Goal: Task Accomplishment & Management: Complete application form

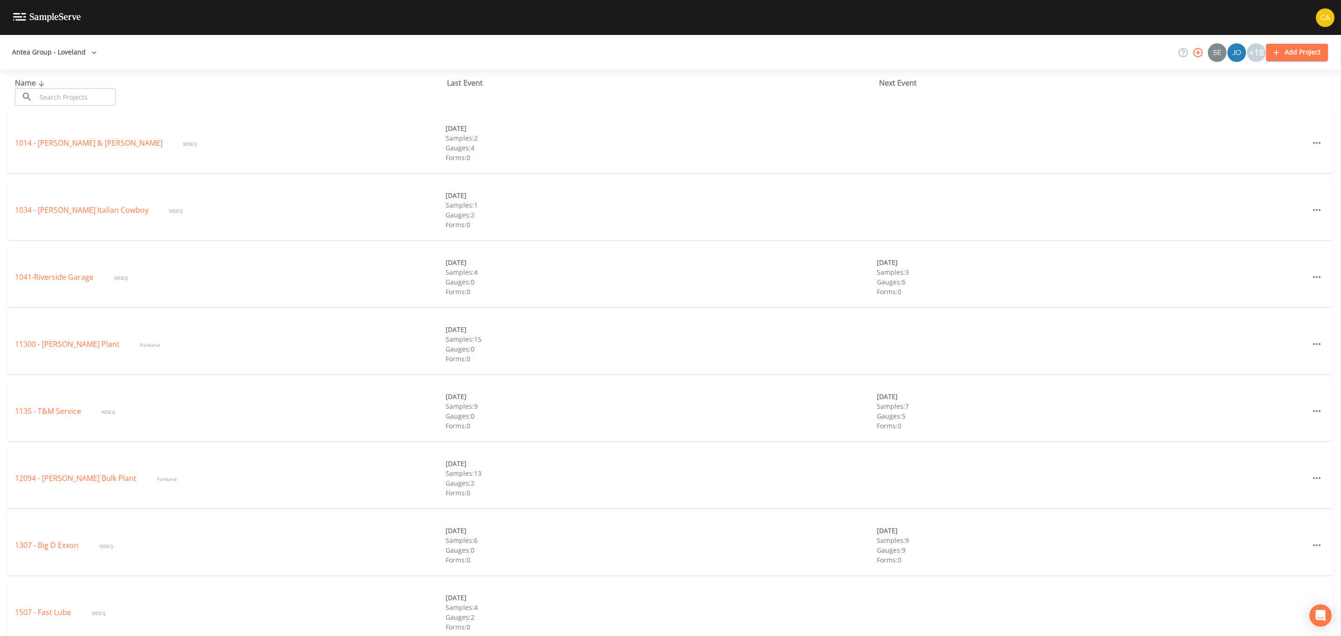
click at [1302, 55] on button "Add Project" at bounding box center [1297, 52] width 62 height 17
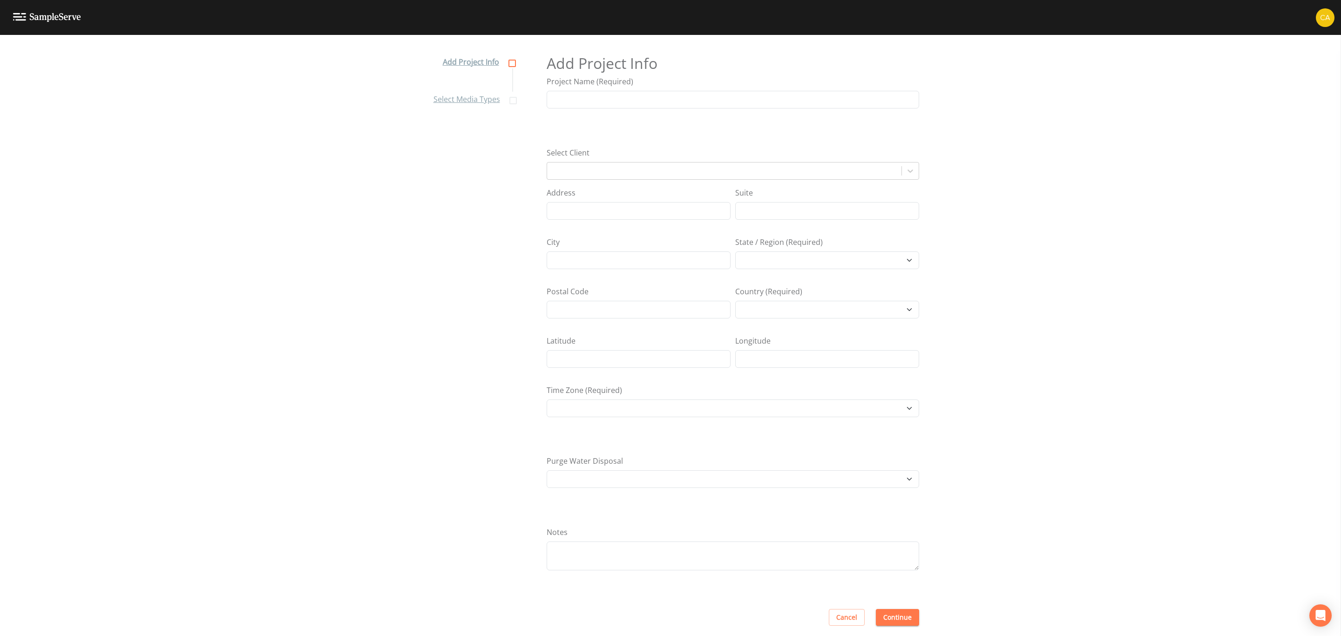
select select "[GEOGRAPHIC_DATA]/[GEOGRAPHIC_DATA]"
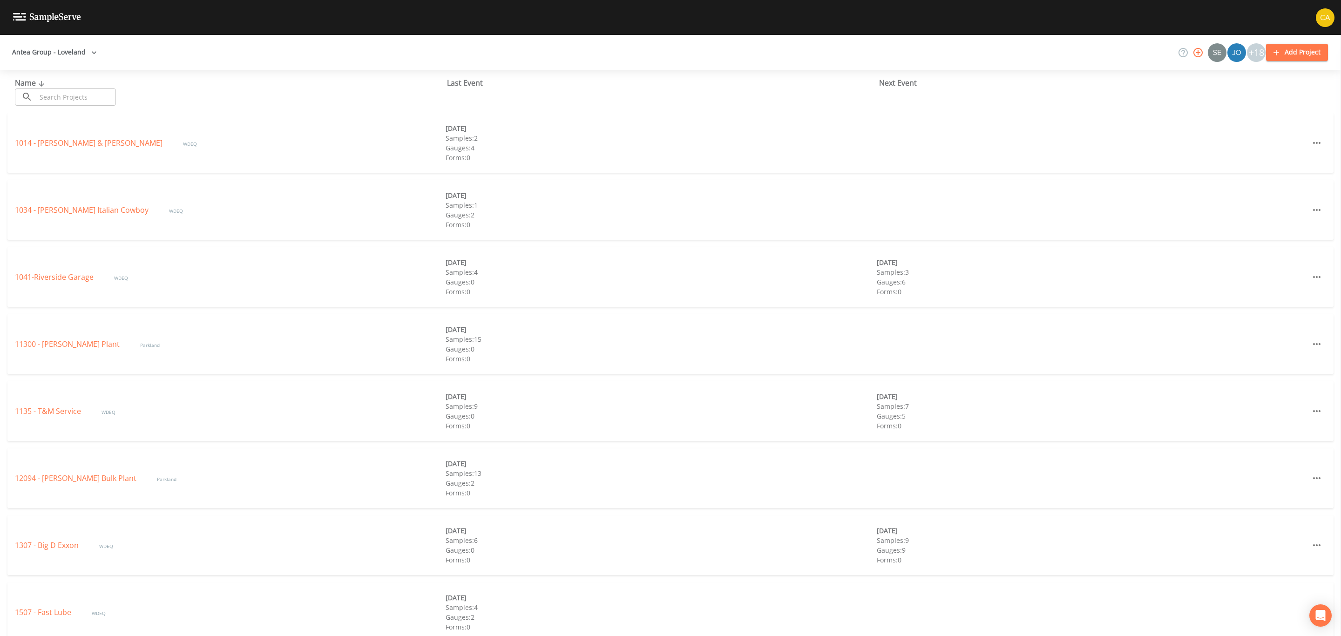
click at [1200, 51] on icon "button" at bounding box center [1198, 52] width 11 height 11
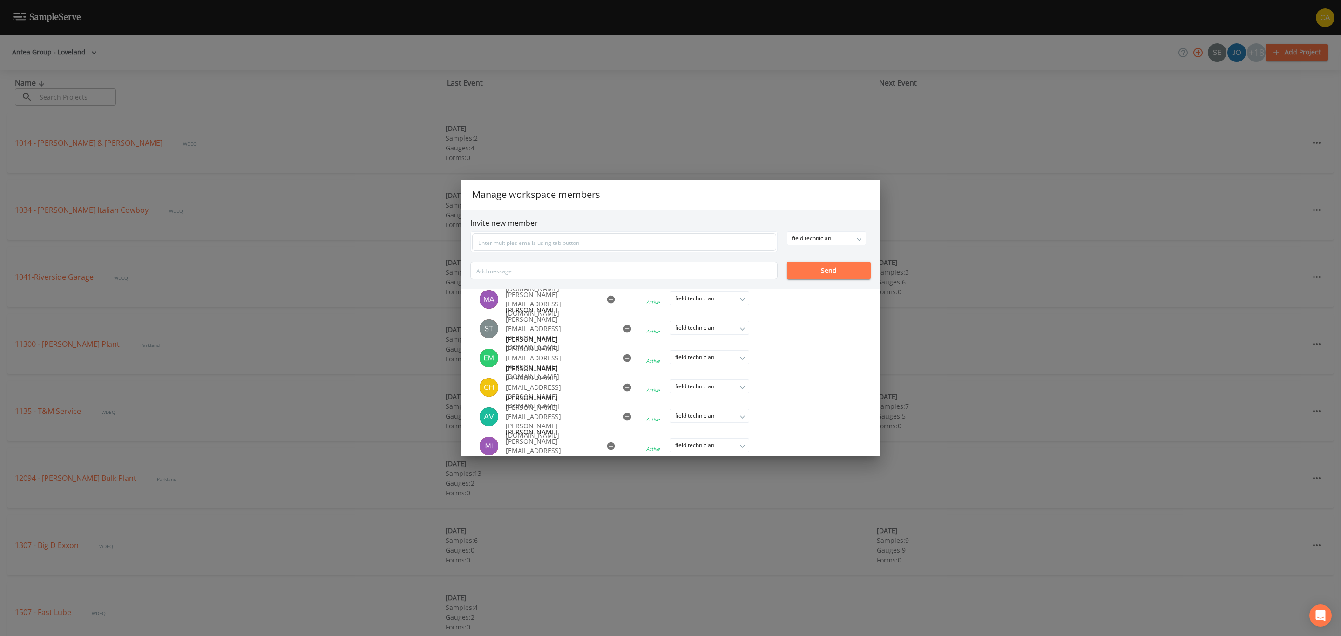
scroll to position [426, 0]
click at [599, 247] on input "text" at bounding box center [624, 242] width 304 height 18
paste input "[PERSON_NAME][EMAIL_ADDRESS][PERSON_NAME][DOMAIN_NAME]"
type input "[PERSON_NAME][EMAIL_ADDRESS][PERSON_NAME][DOMAIN_NAME]"
click at [821, 234] on div "field technician" at bounding box center [826, 238] width 78 height 13
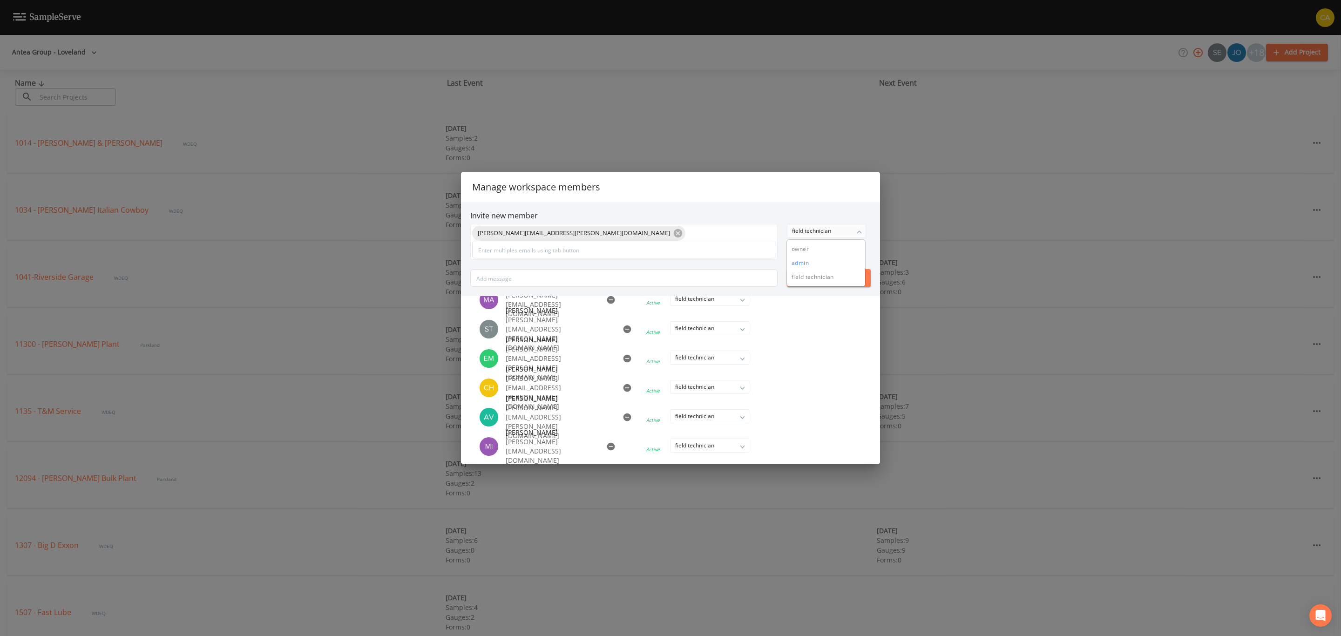
click at [824, 263] on button "admin" at bounding box center [826, 263] width 78 height 14
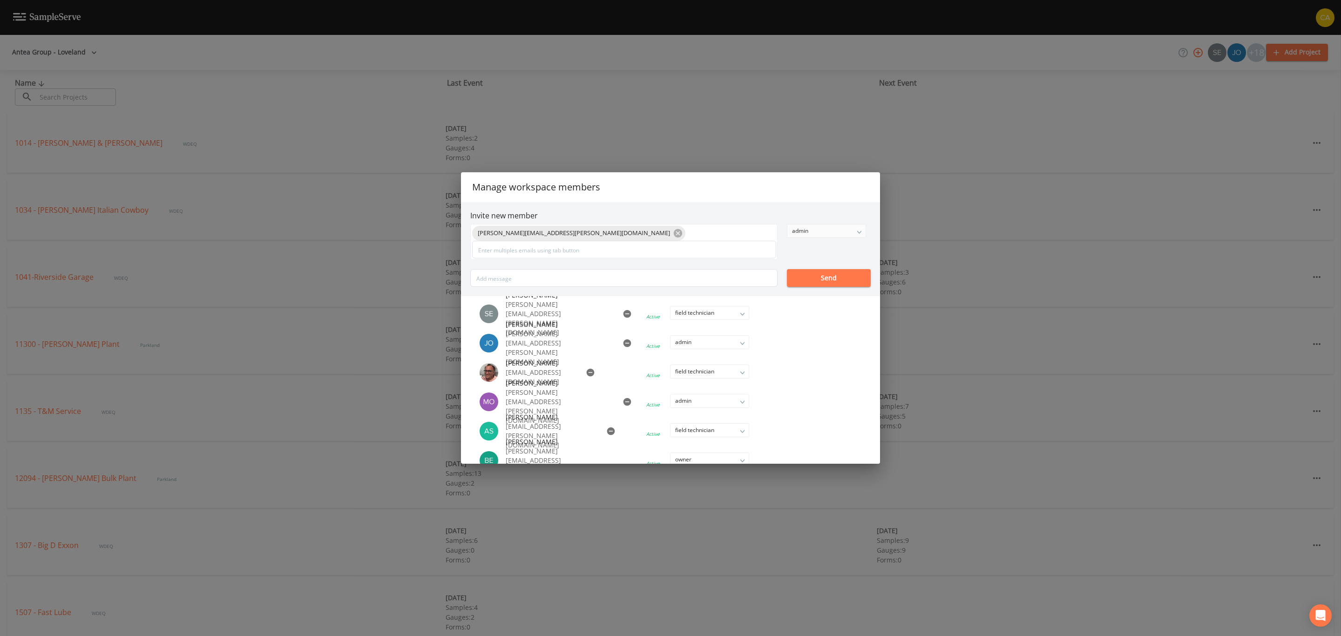
scroll to position [0, 0]
click at [829, 278] on button "Send" at bounding box center [829, 278] width 84 height 18
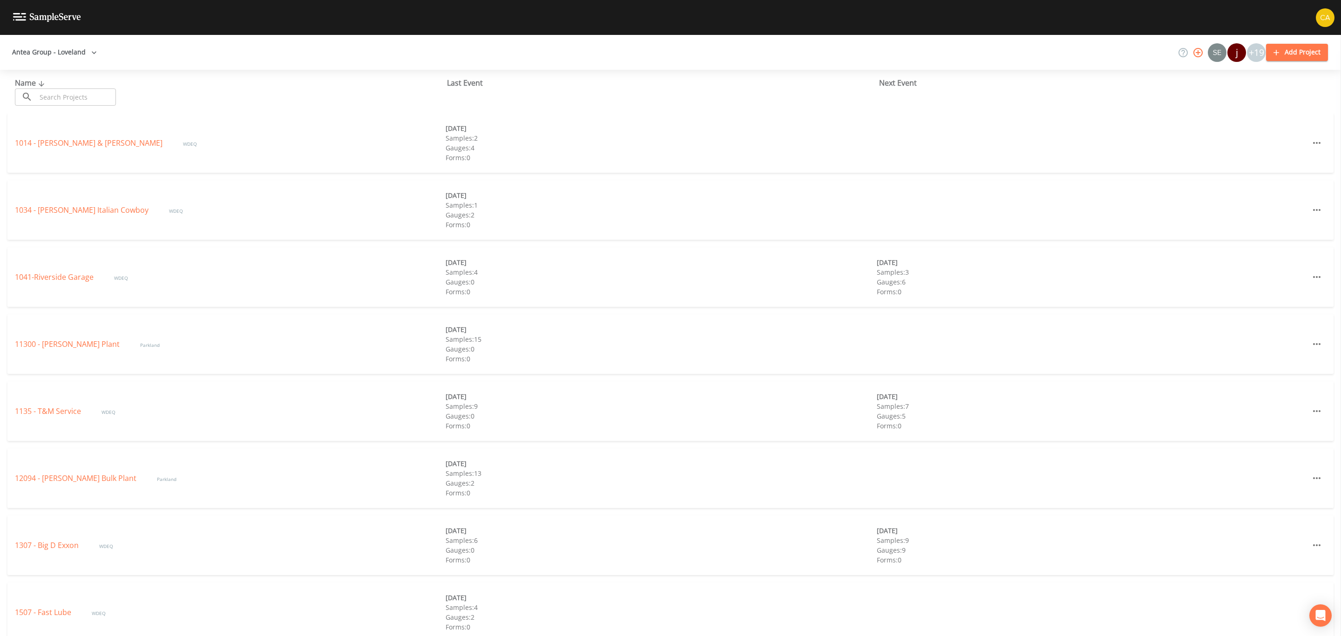
click at [704, 32] on div at bounding box center [670, 17] width 1341 height 35
